Goal: Information Seeking & Learning: Learn about a topic

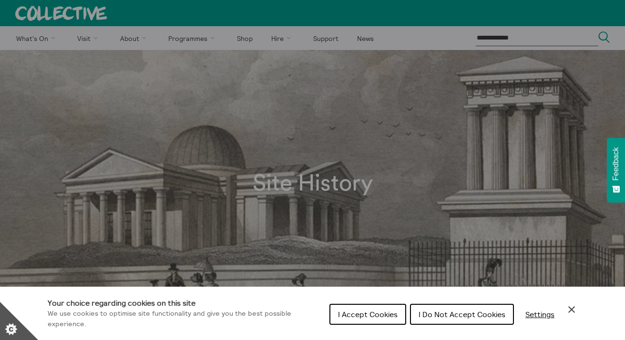
click at [383, 312] on span "I Accept Cookies" at bounding box center [368, 315] width 60 height 10
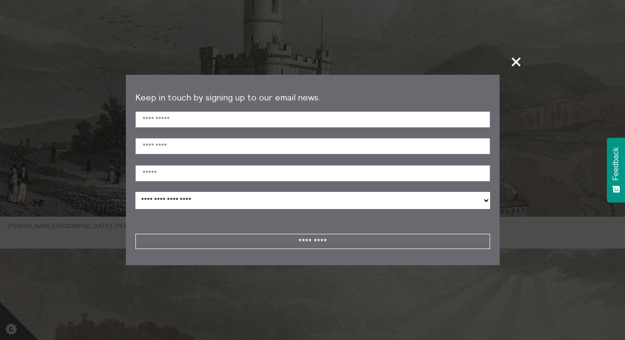
scroll to position [1271, 0]
click at [510, 63] on span "+" at bounding box center [516, 62] width 28 height 28
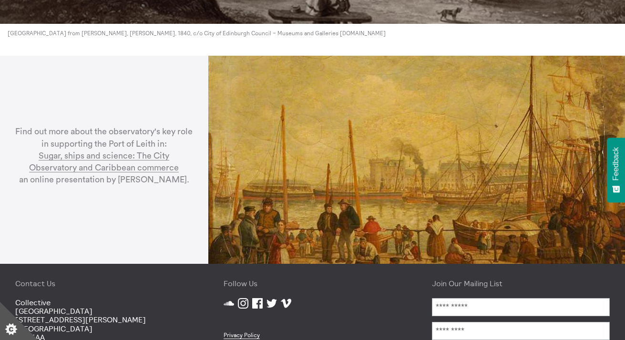
scroll to position [2638, 0]
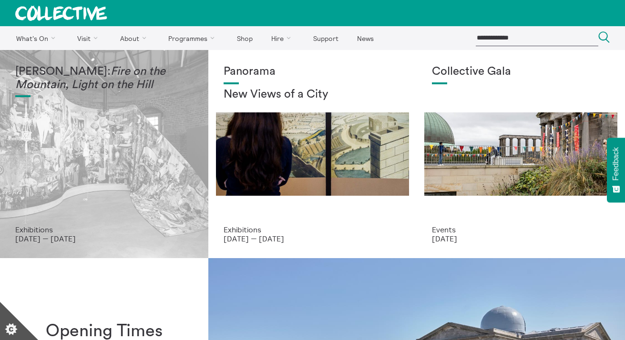
click at [162, 163] on div "[PERSON_NAME]: Fire on the Mountain, Light on the Hill" at bounding box center [104, 145] width 178 height 160
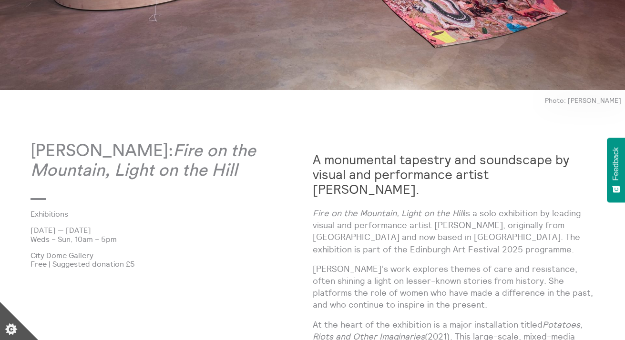
scroll to position [65, 0]
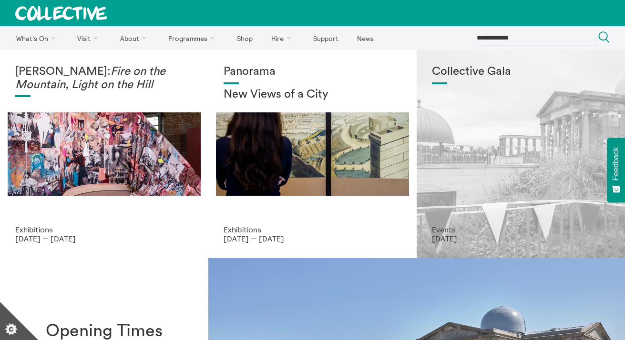
click at [479, 163] on div "Collective Gala" at bounding box center [521, 145] width 178 height 160
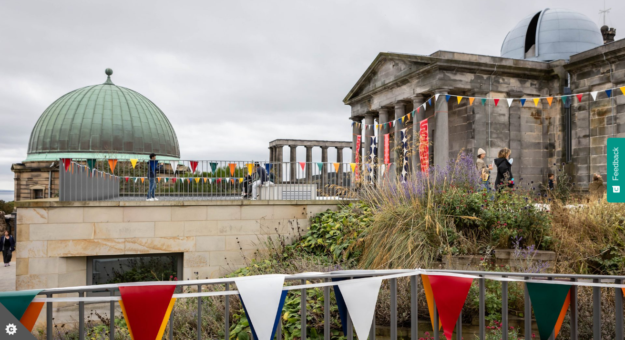
scroll to position [80, 0]
